Goal: Information Seeking & Learning: Learn about a topic

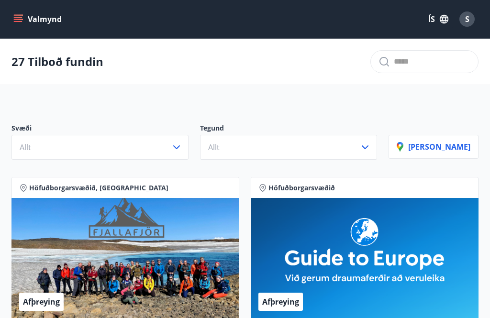
click at [29, 17] on button "Valmynd" at bounding box center [38, 19] width 54 height 17
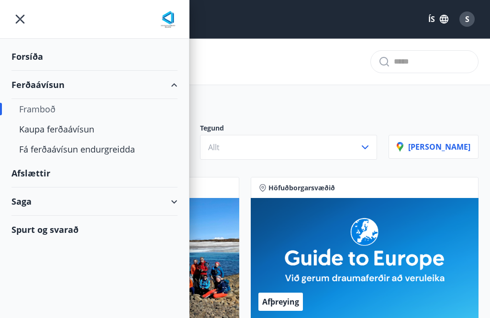
click at [28, 17] on div at bounding box center [94, 19] width 189 height 39
click at [163, 166] on div "Afslættir" at bounding box center [94, 173] width 166 height 28
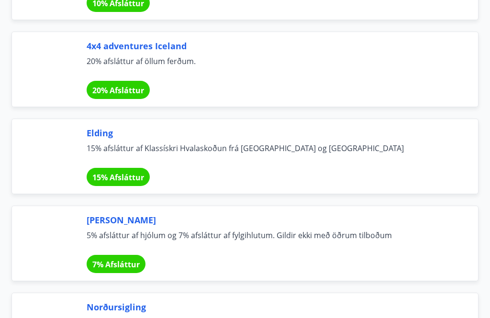
scroll to position [4504, 0]
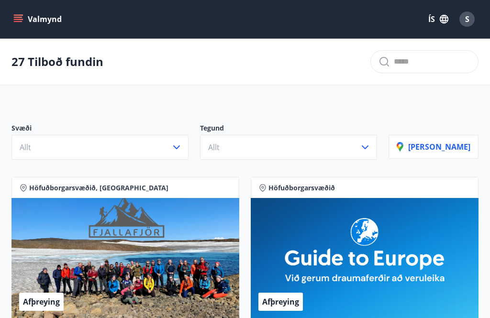
click at [23, 16] on button "Valmynd" at bounding box center [38, 19] width 54 height 17
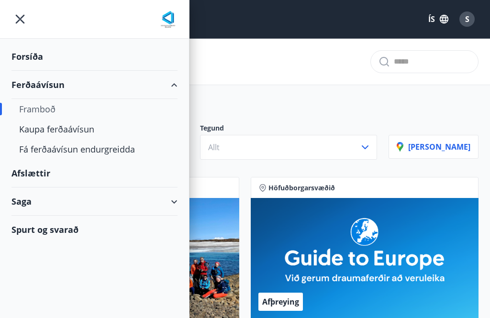
click at [60, 87] on div "Ferðaávísun" at bounding box center [94, 85] width 166 height 28
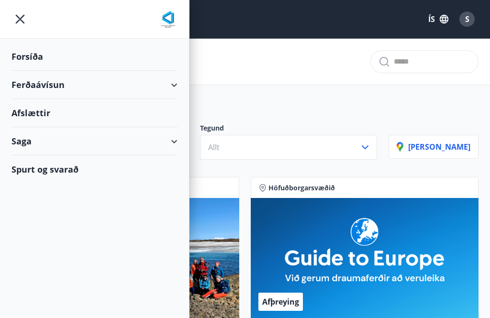
click at [48, 90] on div "Ferðaávísun" at bounding box center [94, 85] width 166 height 28
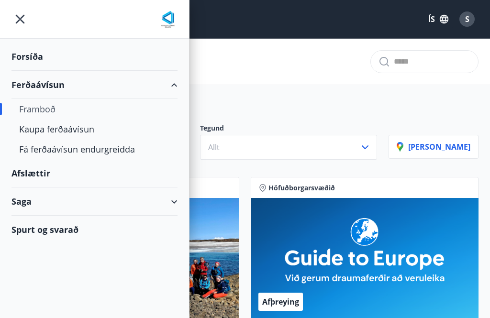
click at [72, 129] on div "Kaupa ferðaávísun" at bounding box center [94, 129] width 151 height 20
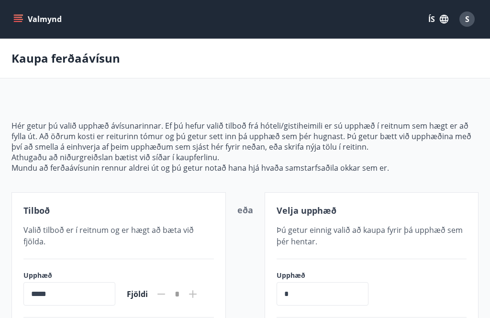
click at [22, 16] on icon "menu" at bounding box center [18, 19] width 10 height 10
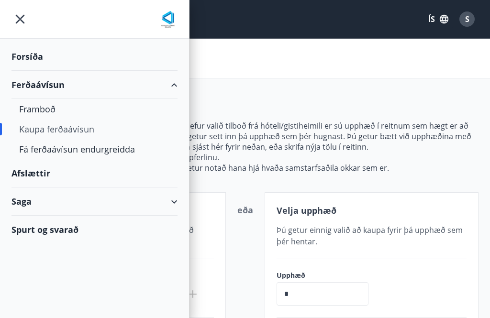
click at [108, 153] on div "Fá ferðaávísun endurgreidda" at bounding box center [94, 149] width 151 height 20
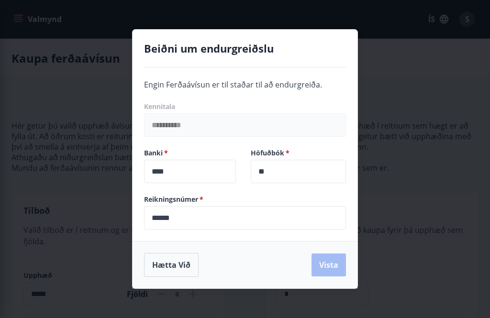
click at [173, 269] on button "Hætta við" at bounding box center [171, 265] width 55 height 24
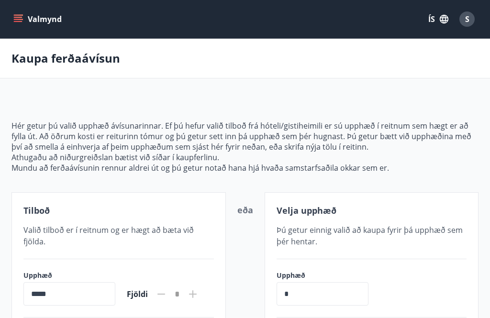
click at [436, 19] on button "ÍS" at bounding box center [438, 19] width 31 height 17
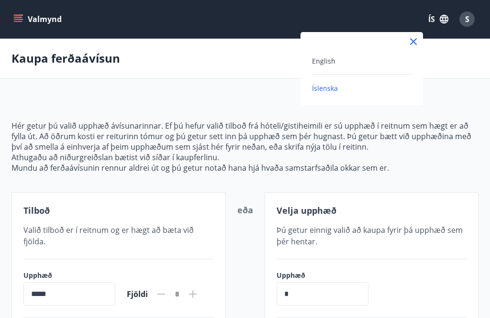
click at [361, 93] on div "Íslenska" at bounding box center [362, 87] width 100 height 11
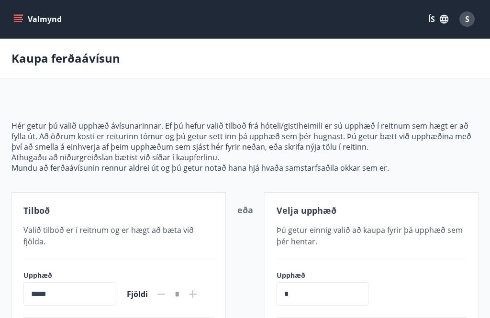
click at [59, 22] on button "Valmynd" at bounding box center [38, 19] width 54 height 17
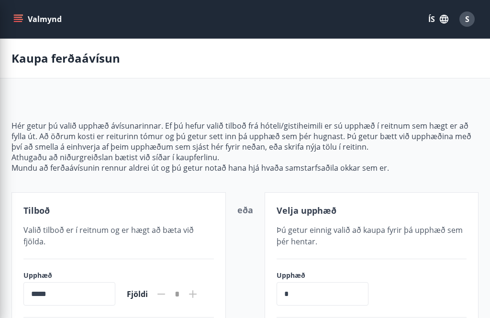
click at [266, 102] on div "Hér getur þú valið upphæð ávísunarinnar. Ef þú hefur valið tilboð frá hóteli/gi…" at bounding box center [244, 231] width 467 height 267
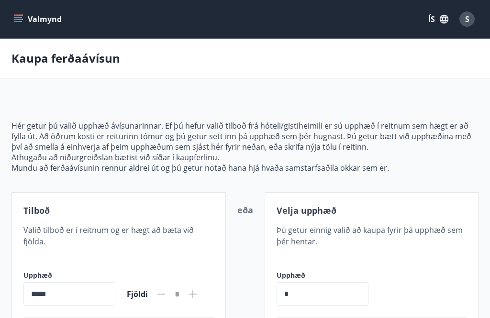
click at [466, 22] on span "S" at bounding box center [467, 19] width 4 height 11
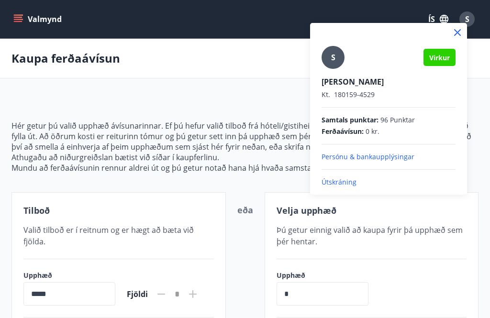
click at [243, 64] on div at bounding box center [245, 159] width 490 height 318
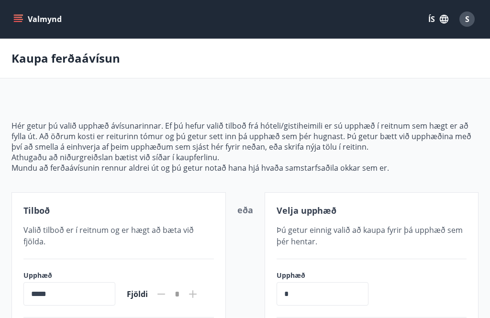
click at [25, 17] on button "Valmynd" at bounding box center [38, 19] width 54 height 17
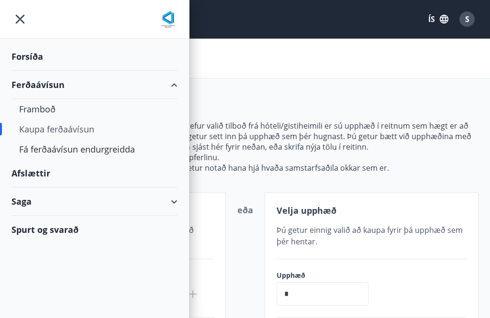
click at [42, 61] on div "Forsíða" at bounding box center [94, 57] width 166 height 28
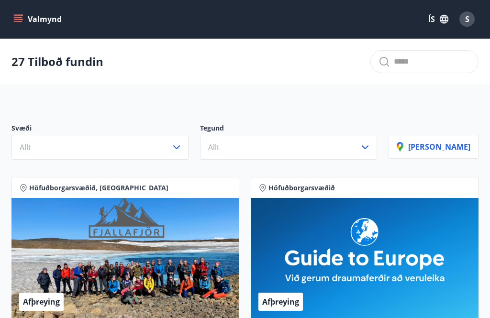
click at [46, 22] on button "Valmynd" at bounding box center [38, 19] width 54 height 17
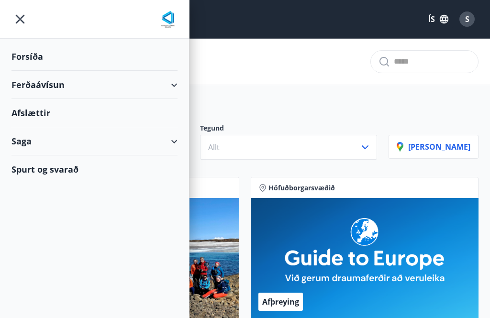
click at [125, 111] on div "Afslættir" at bounding box center [94, 113] width 166 height 28
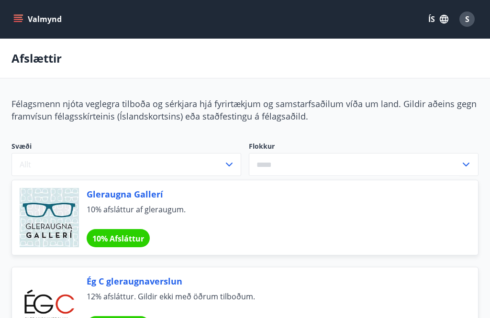
click at [38, 19] on button "Valmynd" at bounding box center [38, 19] width 54 height 17
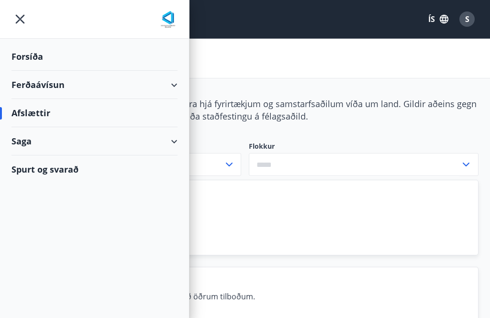
click at [16, 143] on div "Saga" at bounding box center [94, 141] width 166 height 28
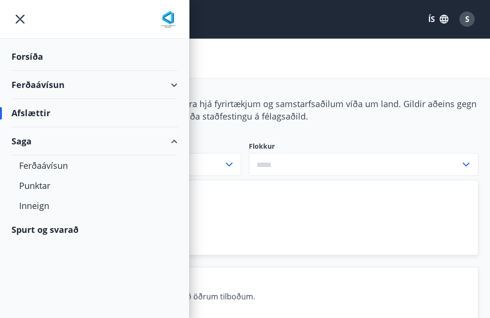
click at [42, 186] on div "Punktar" at bounding box center [94, 186] width 151 height 20
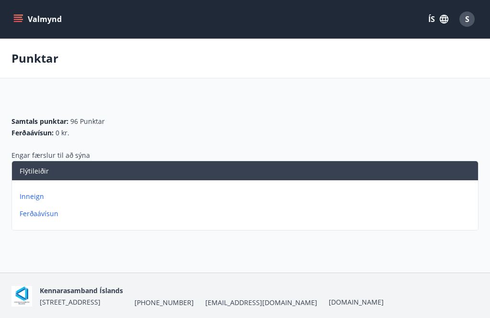
click at [32, 196] on p "Inneign" at bounding box center [247, 197] width 455 height 10
click at [32, 55] on p "Inneign" at bounding box center [33, 58] width 44 height 16
click at [21, 22] on icon "menu" at bounding box center [18, 21] width 9 height 1
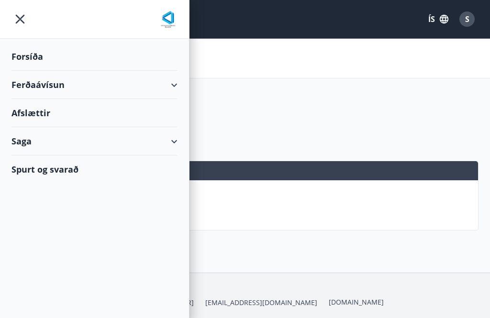
click at [176, 145] on div "Saga" at bounding box center [94, 141] width 166 height 28
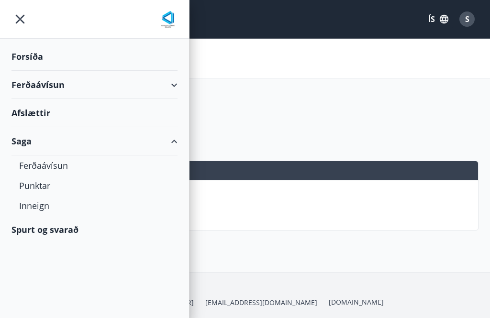
click at [52, 228] on div "Spurt og svarað" at bounding box center [94, 230] width 166 height 28
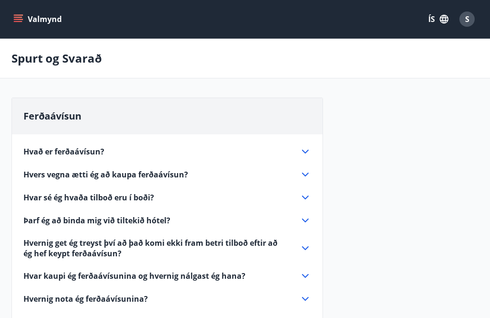
click at [24, 23] on button "Valmynd" at bounding box center [38, 19] width 54 height 17
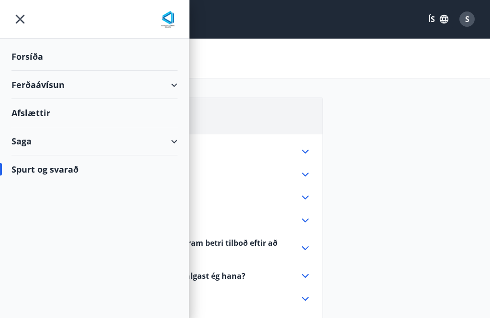
click at [170, 24] on img at bounding box center [167, 20] width 19 height 19
